Goal: Information Seeking & Learning: Learn about a topic

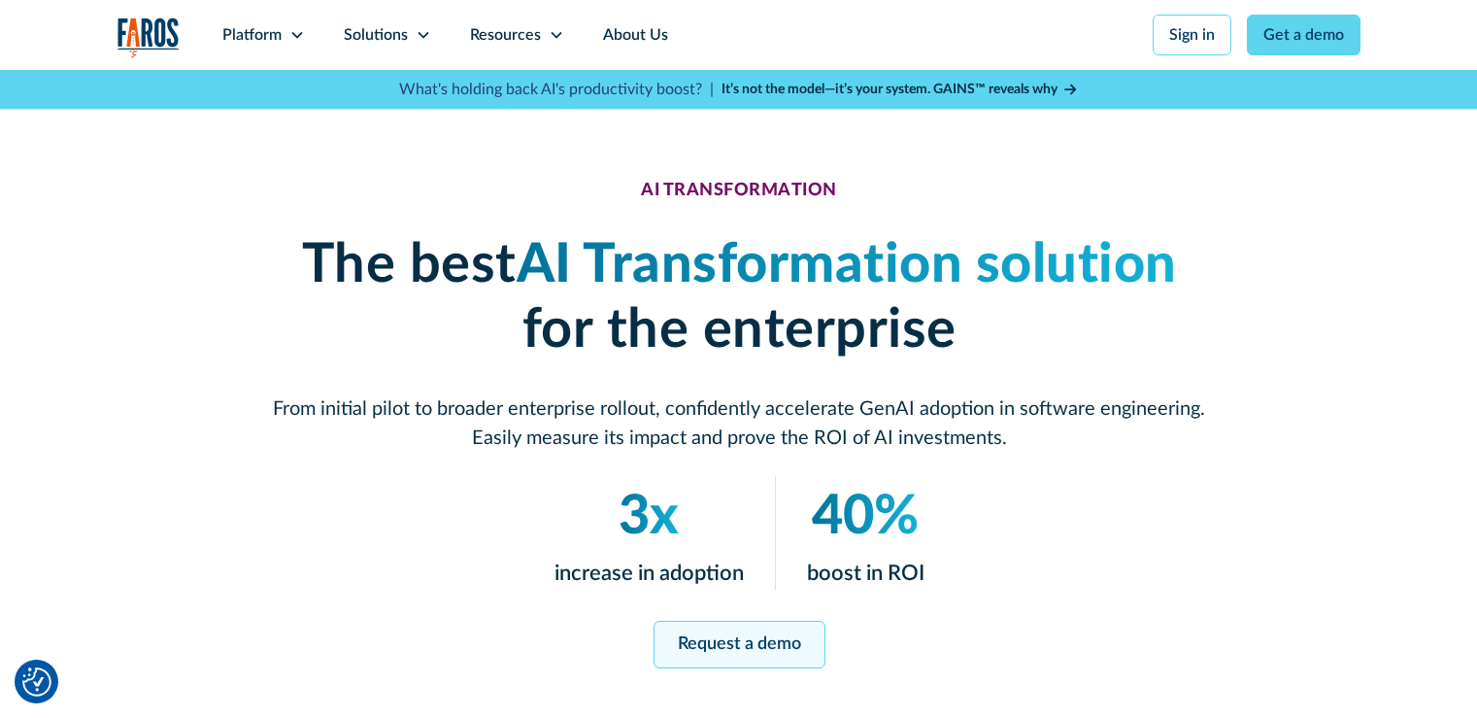
click at [741, 648] on link "Request a demo" at bounding box center [739, 645] width 172 height 48
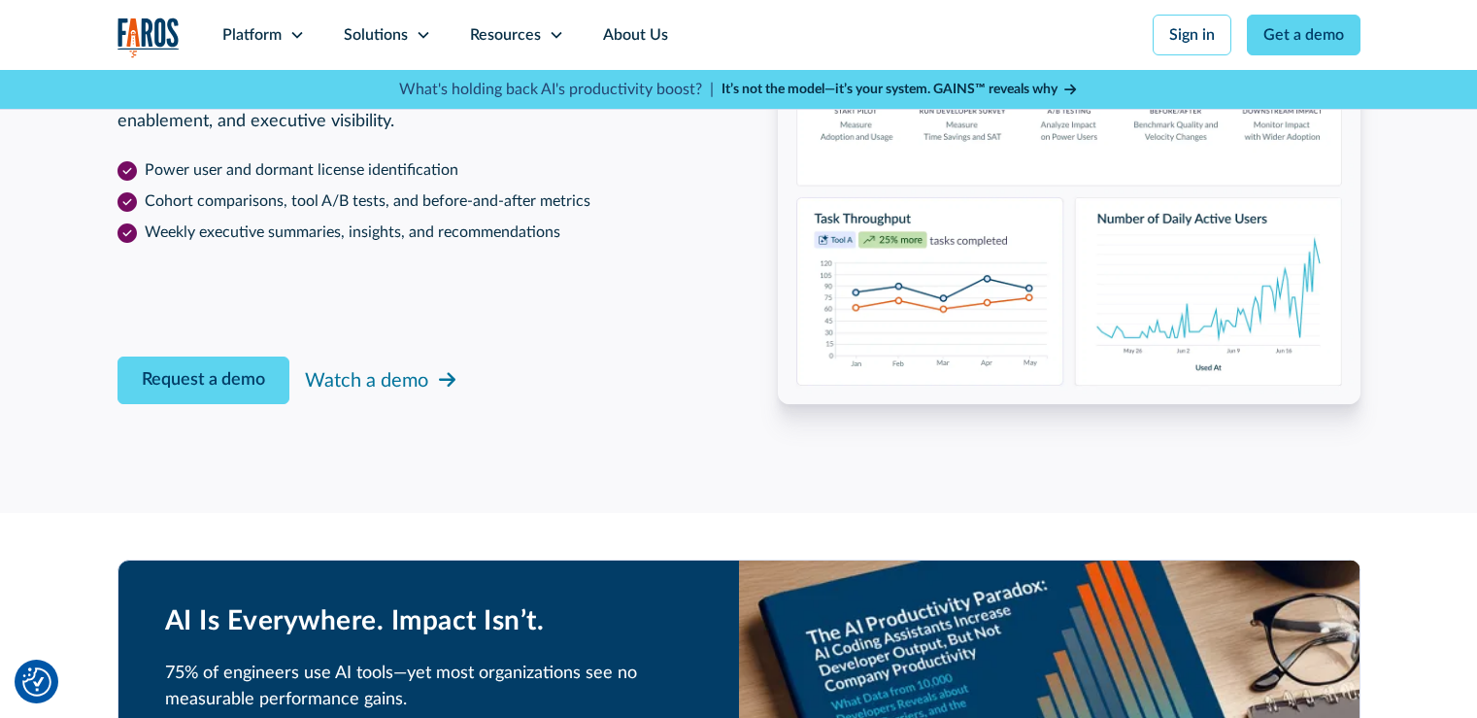
scroll to position [3158, 0]
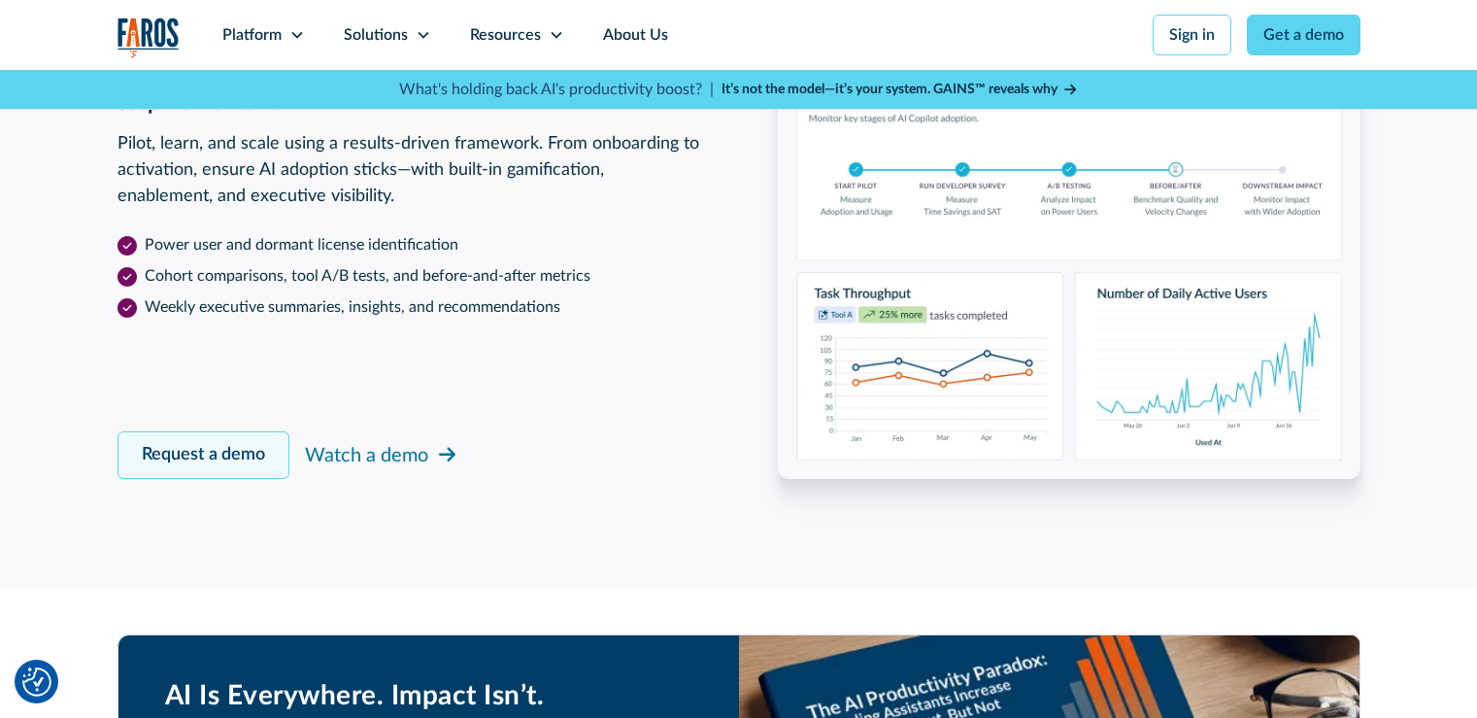
click at [239, 468] on link "Request a demo" at bounding box center [204, 455] width 172 height 48
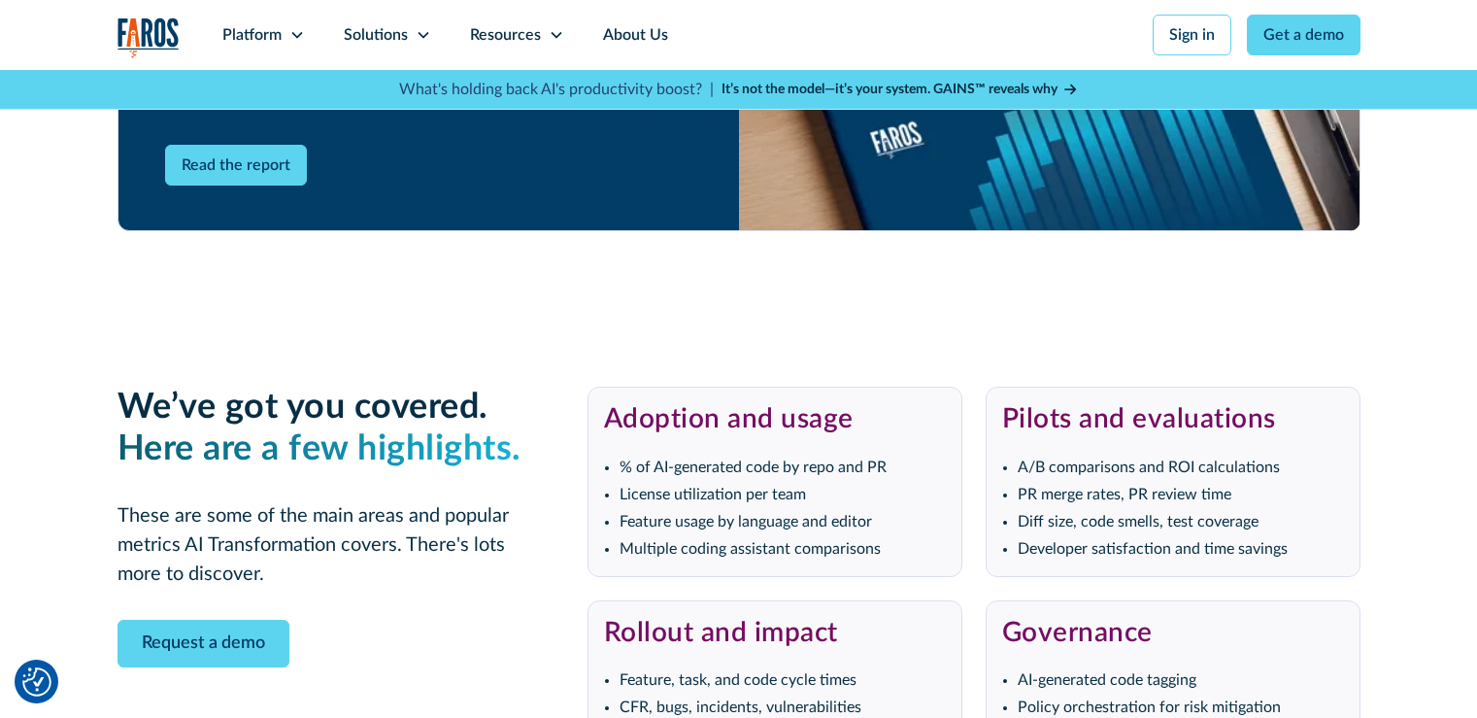
scroll to position [3644, 0]
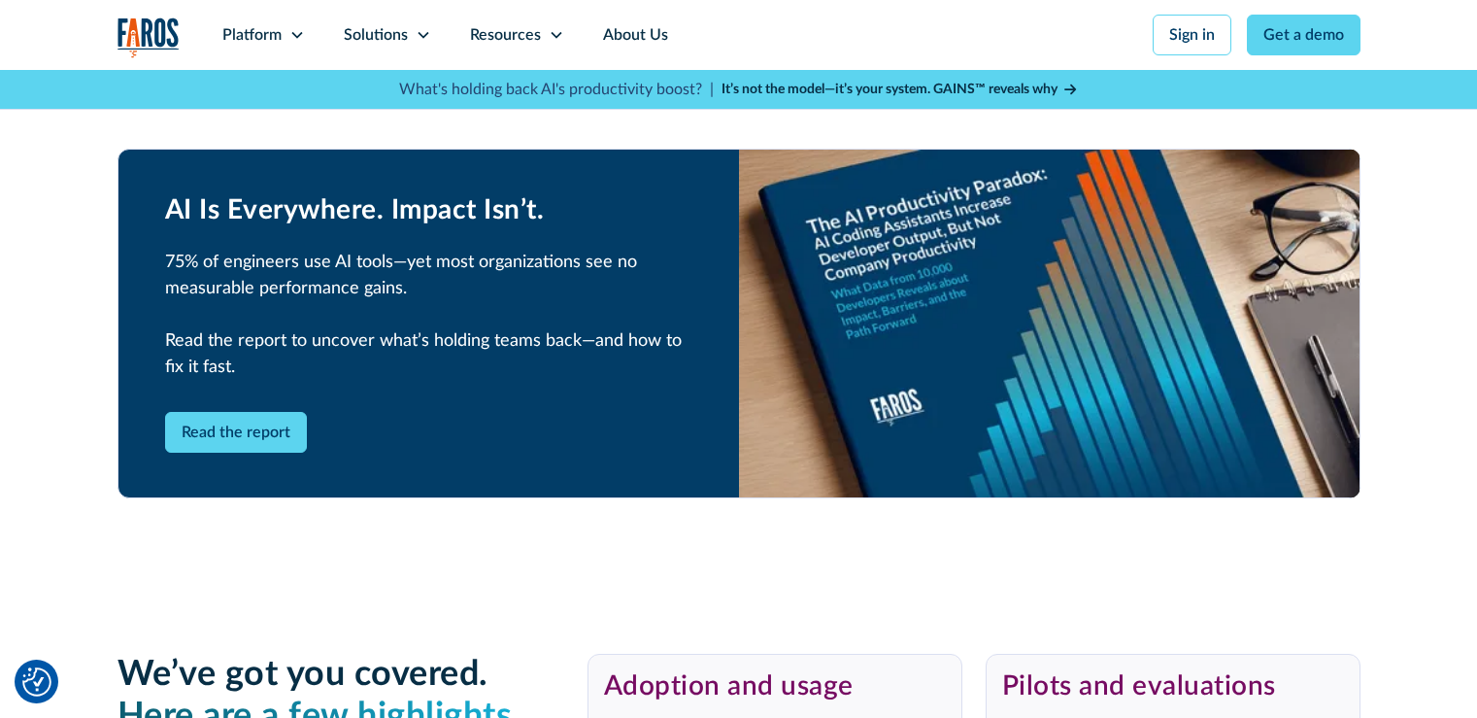
click at [918, 83] on strong "It’s not the model—it’s your system. GAINS™ reveals why" at bounding box center [890, 90] width 336 height 14
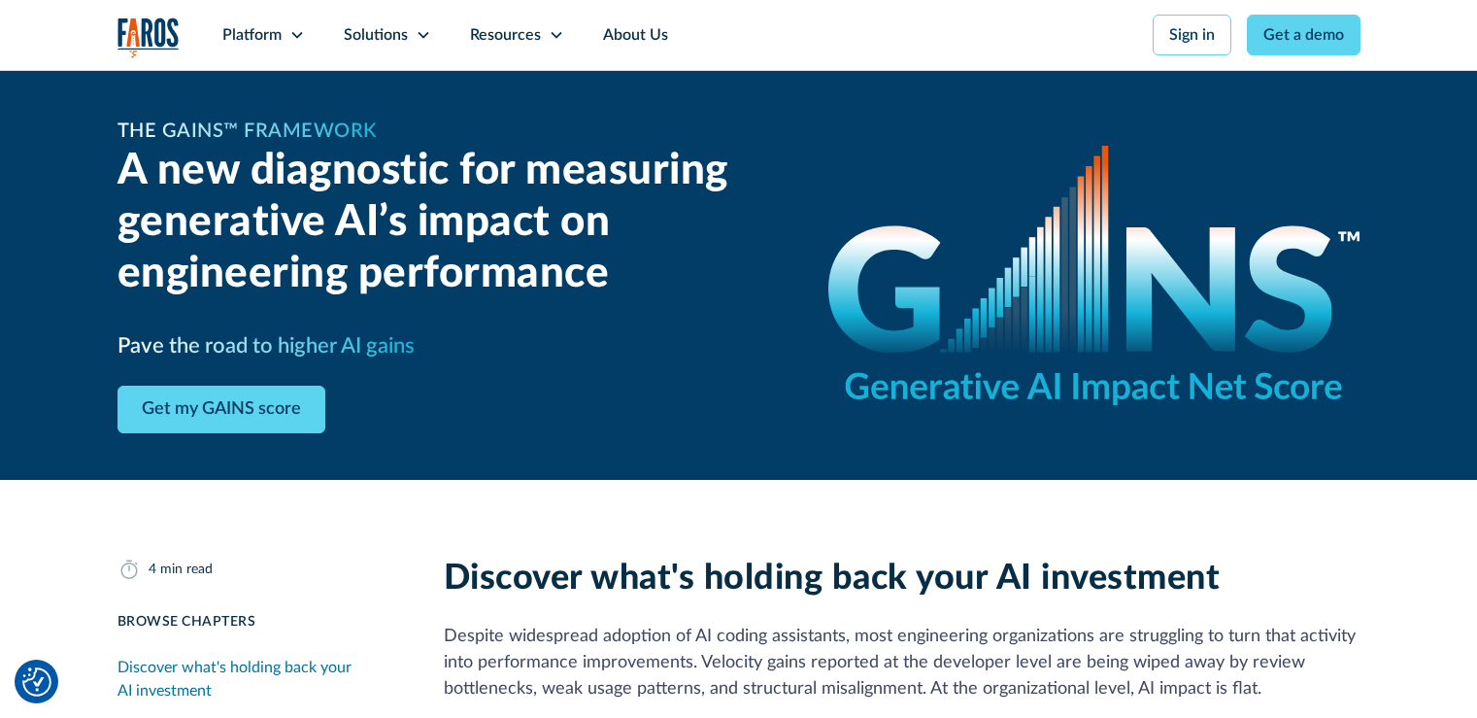
scroll to position [388, 0]
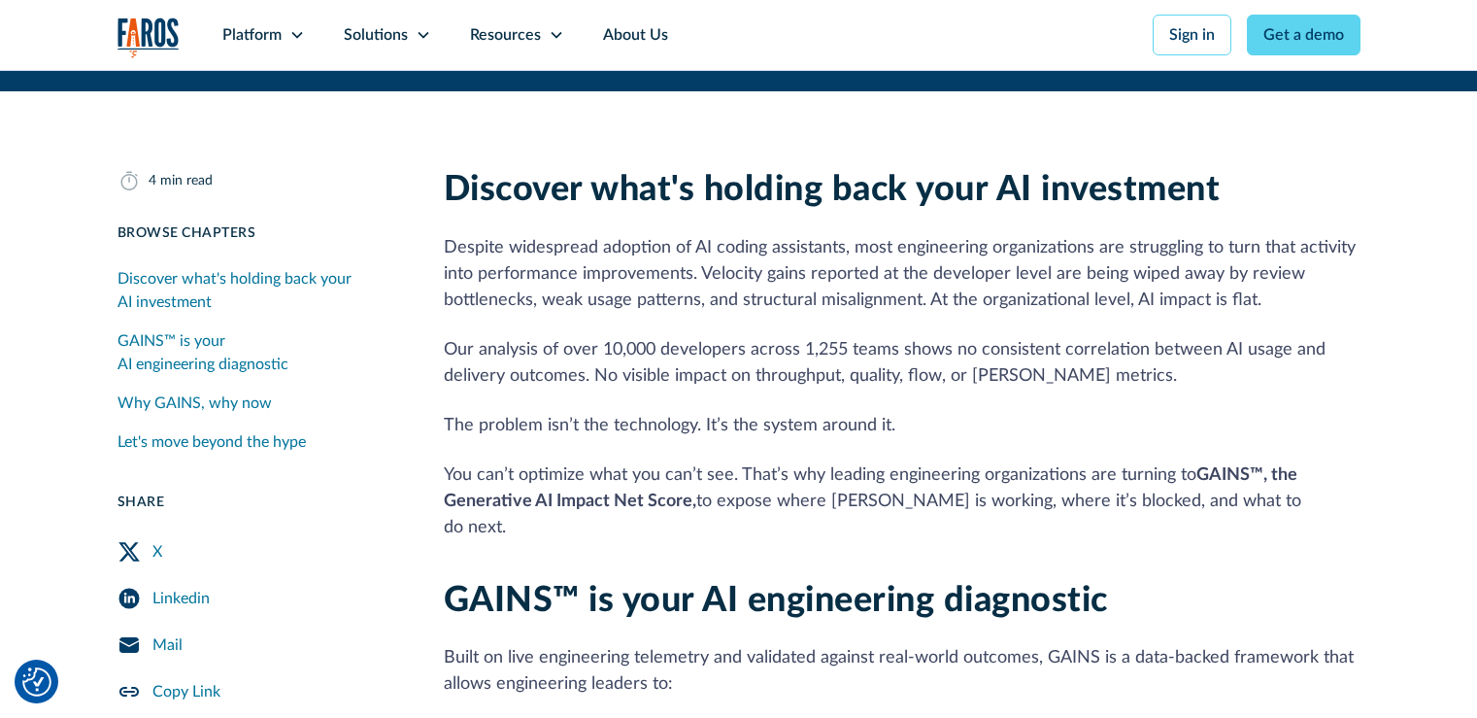
click at [182, 395] on div "Why GAINS, why now" at bounding box center [195, 402] width 154 height 23
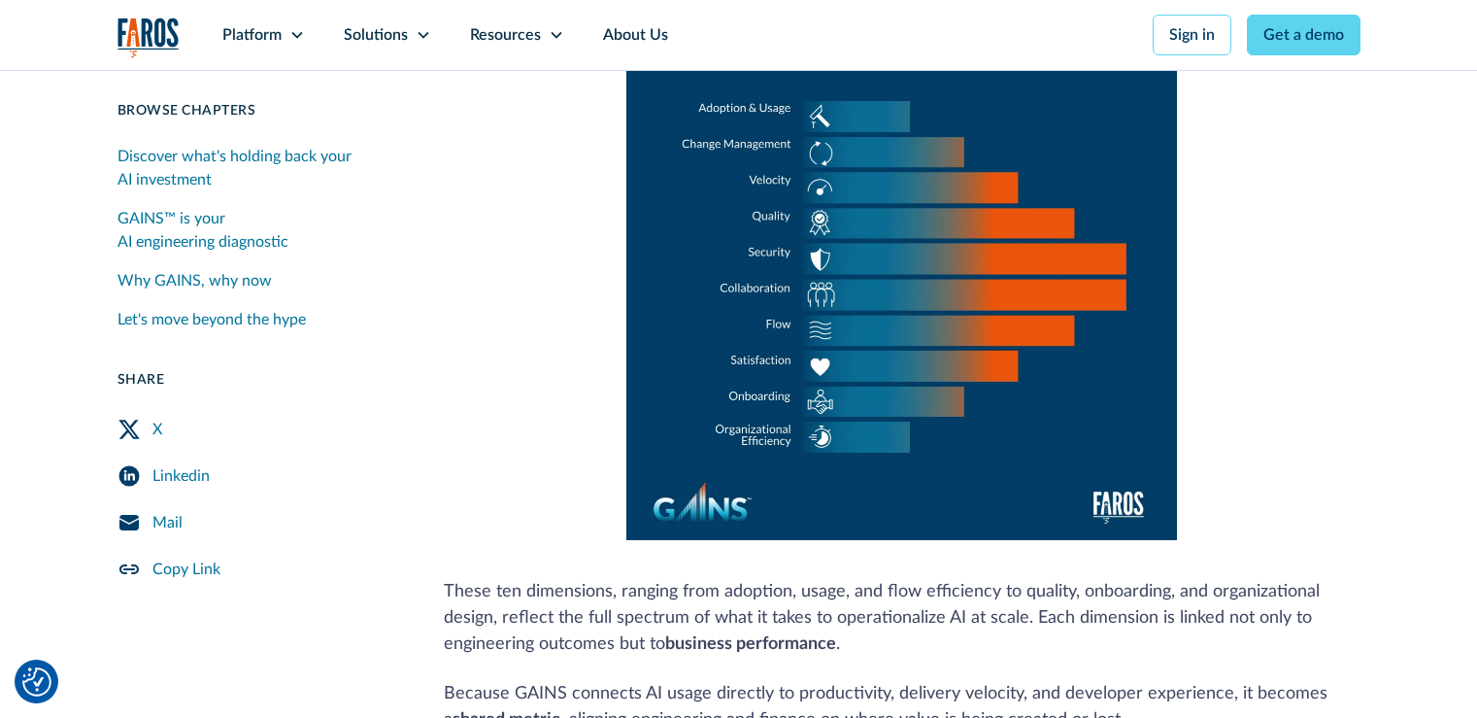
scroll to position [1107, 0]
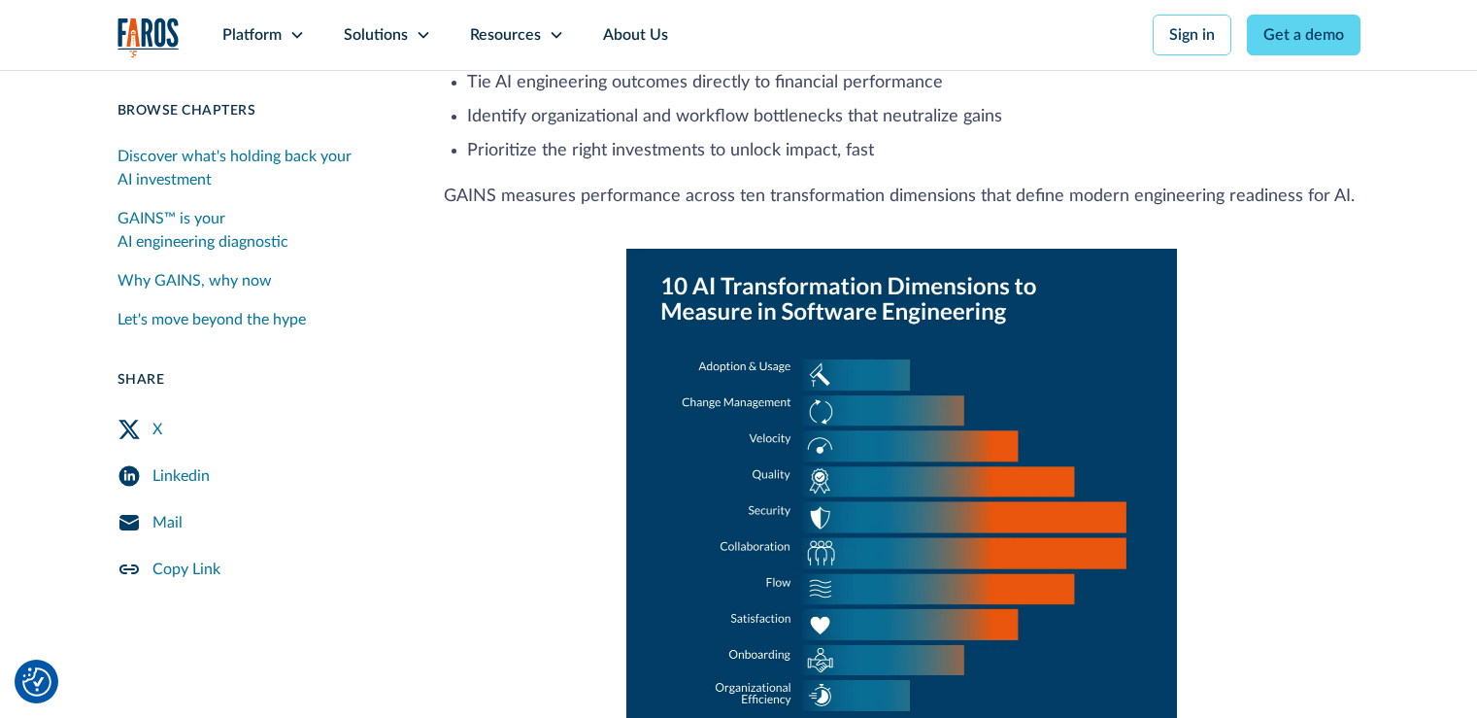
click at [172, 517] on div "Mail" at bounding box center [167, 522] width 30 height 23
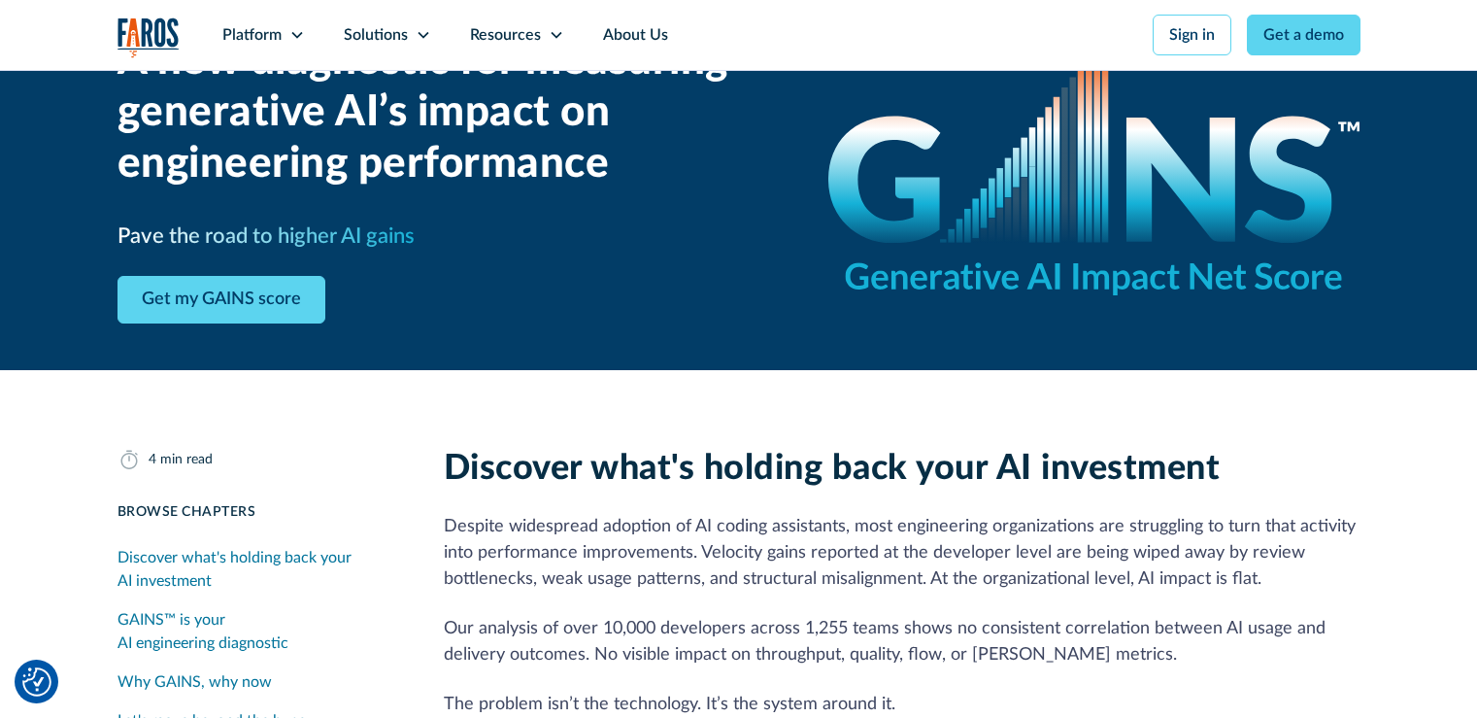
scroll to position [486, 0]
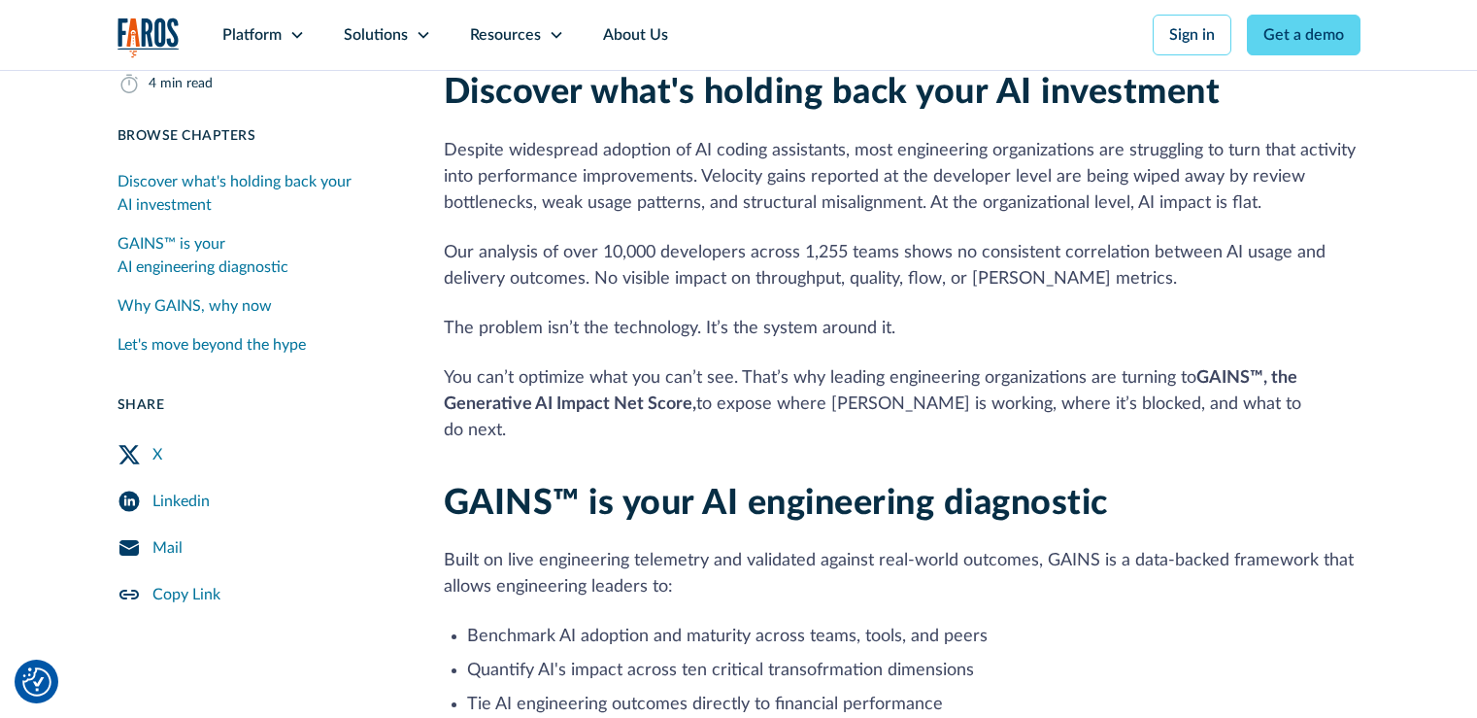
click at [158, 455] on div "X" at bounding box center [157, 454] width 10 height 23
